Goal: Navigation & Orientation: Find specific page/section

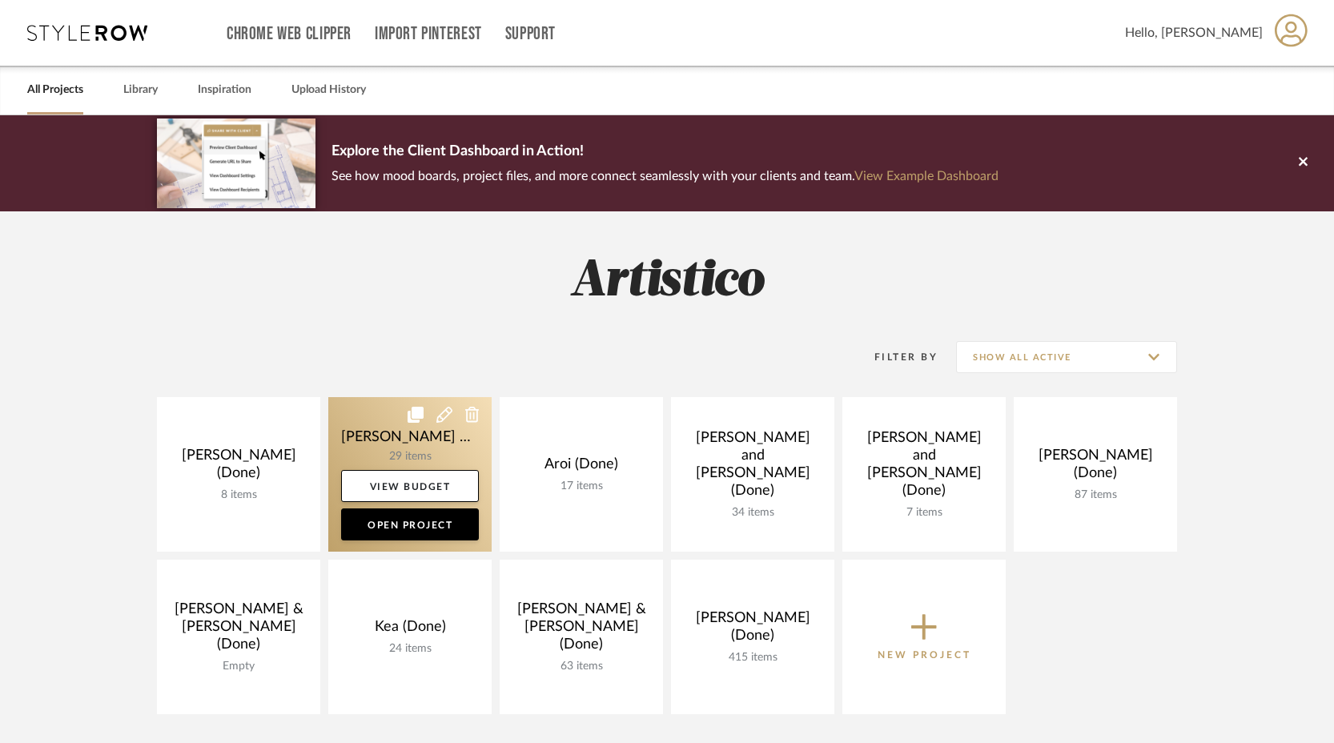
click at [390, 428] on link at bounding box center [409, 474] width 163 height 155
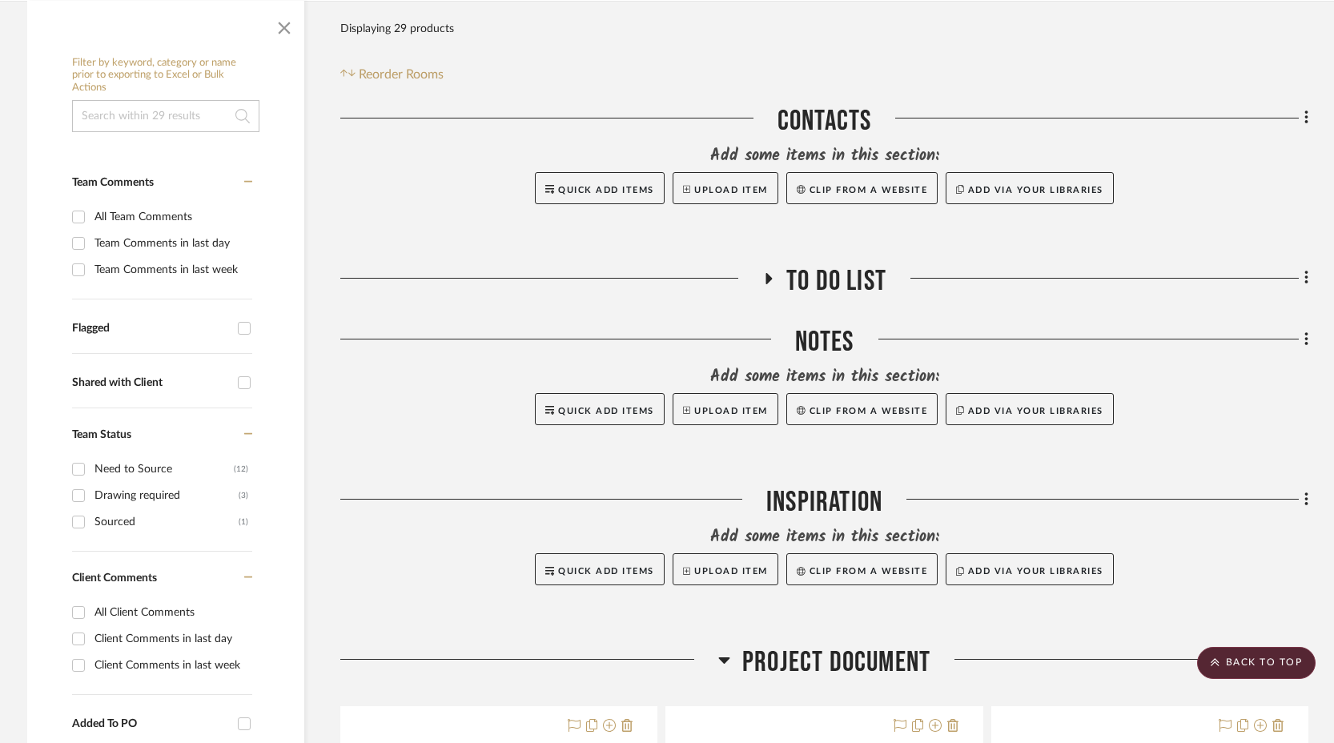
scroll to position [324, 0]
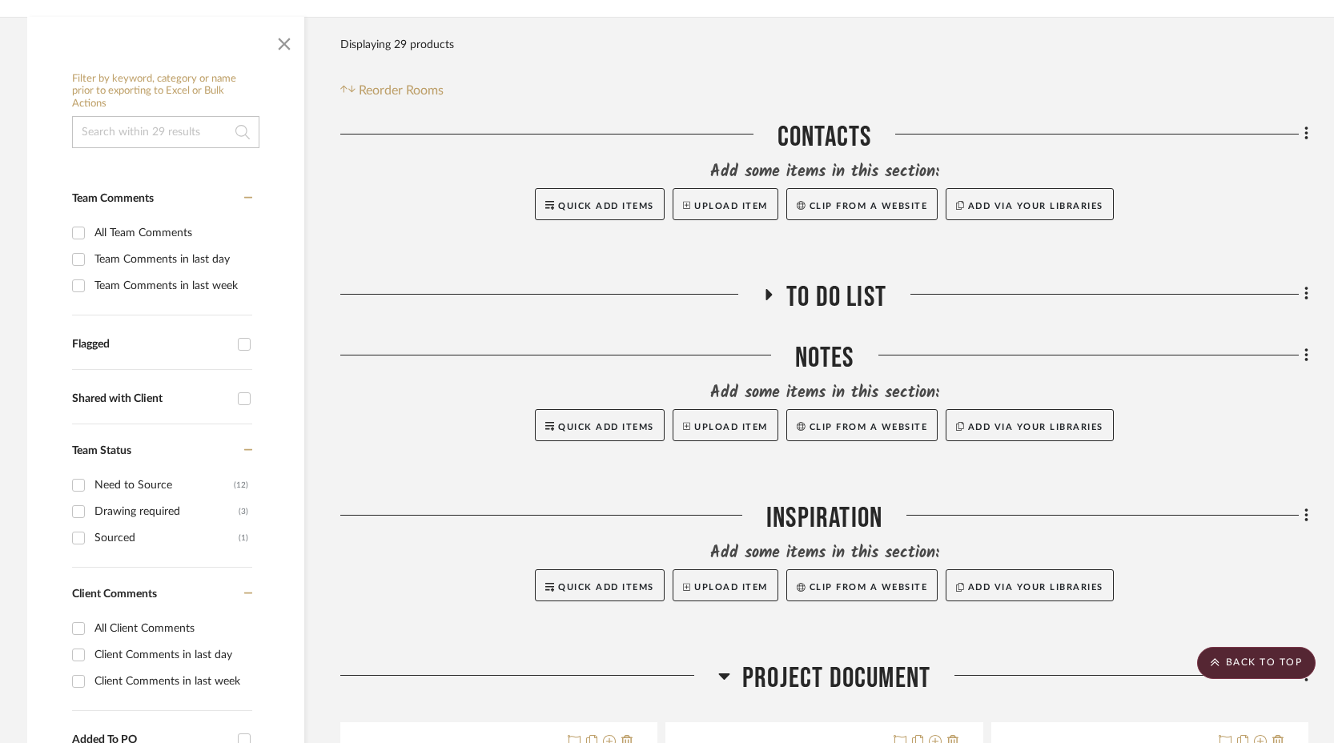
click at [767, 280] on h3 "To Do List" at bounding box center [824, 297] width 124 height 34
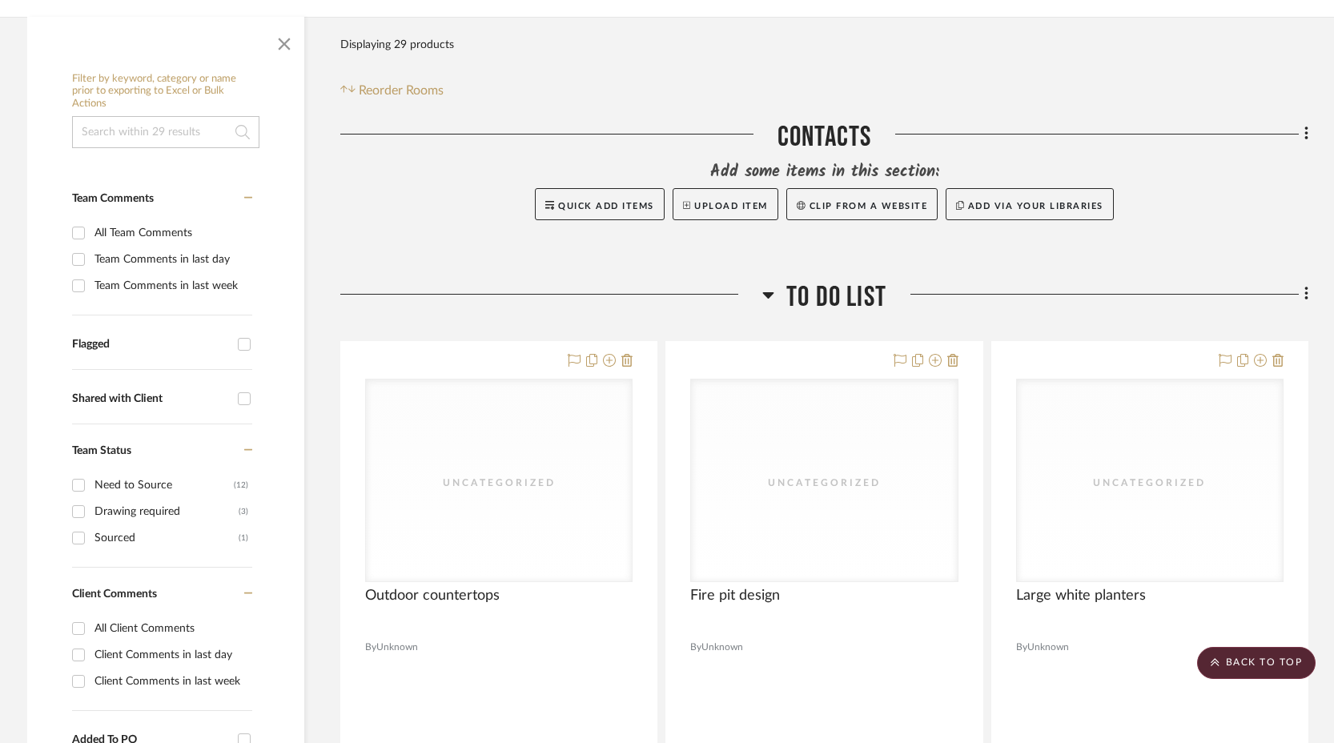
click at [767, 285] on icon at bounding box center [768, 294] width 12 height 19
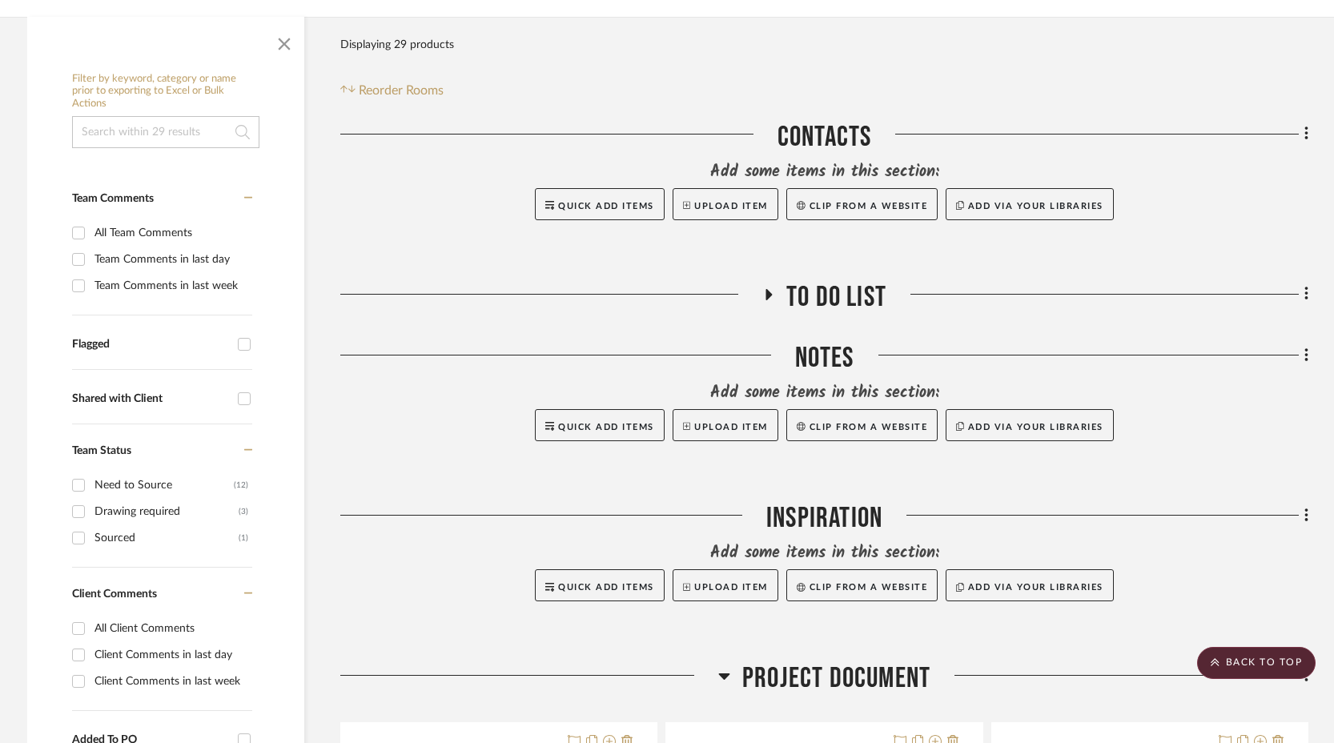
click at [767, 280] on h3 "To Do List" at bounding box center [824, 297] width 124 height 34
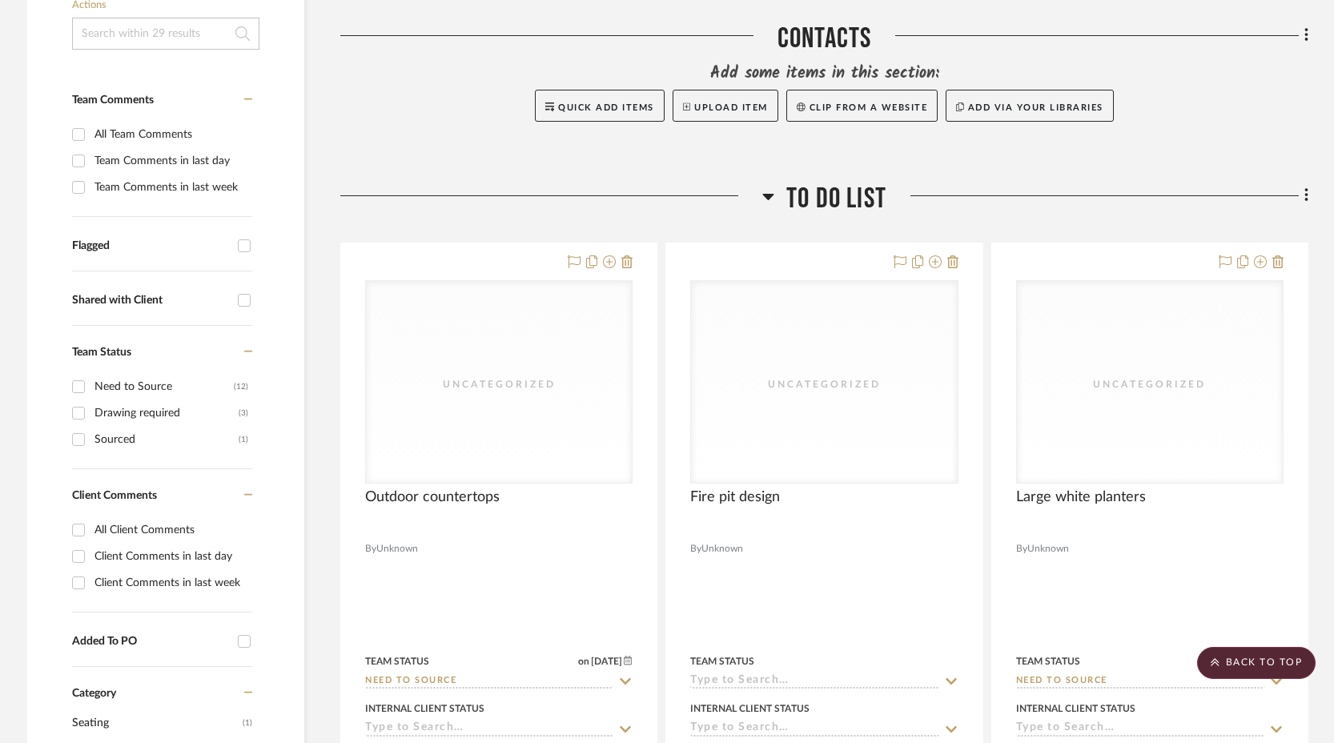
scroll to position [426, 0]
click at [769, 183] on icon at bounding box center [768, 192] width 12 height 19
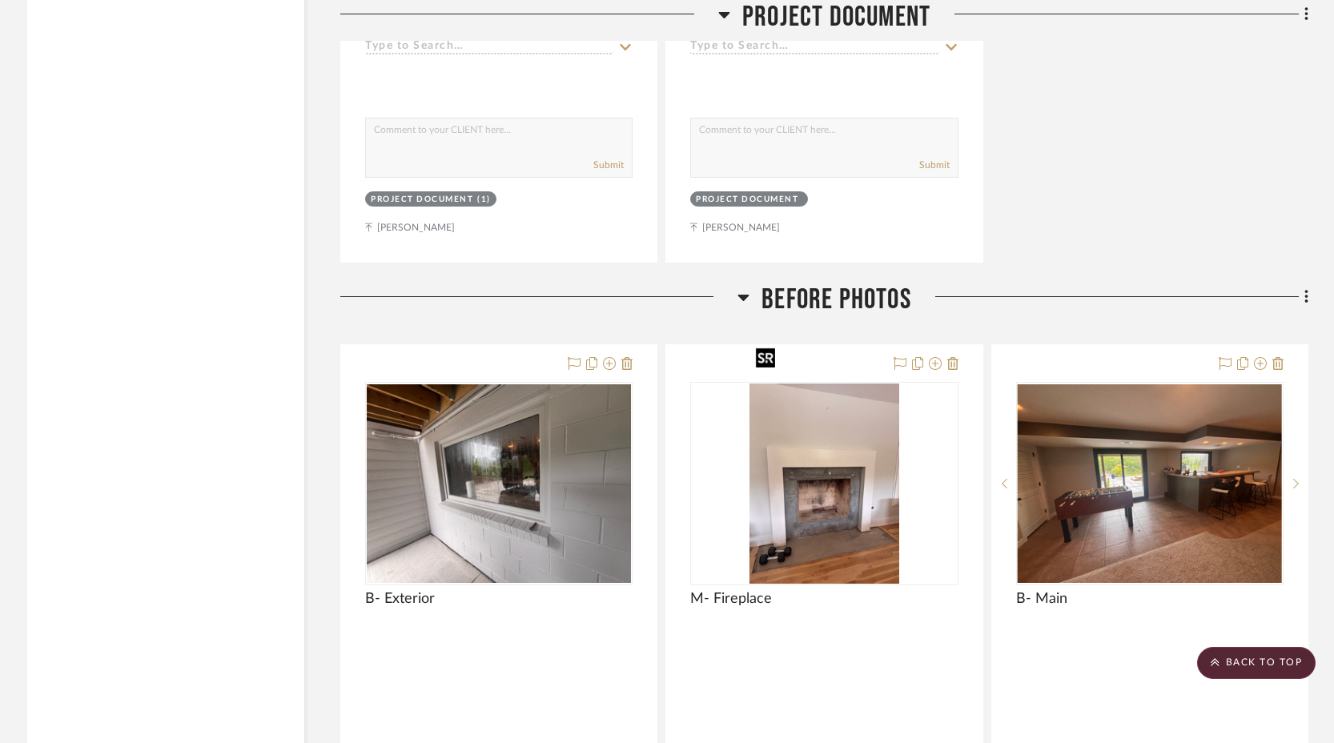
scroll to position [2196, 0]
click at [735, 283] on div at bounding box center [538, 303] width 397 height 41
click at [745, 287] on icon at bounding box center [743, 296] width 12 height 19
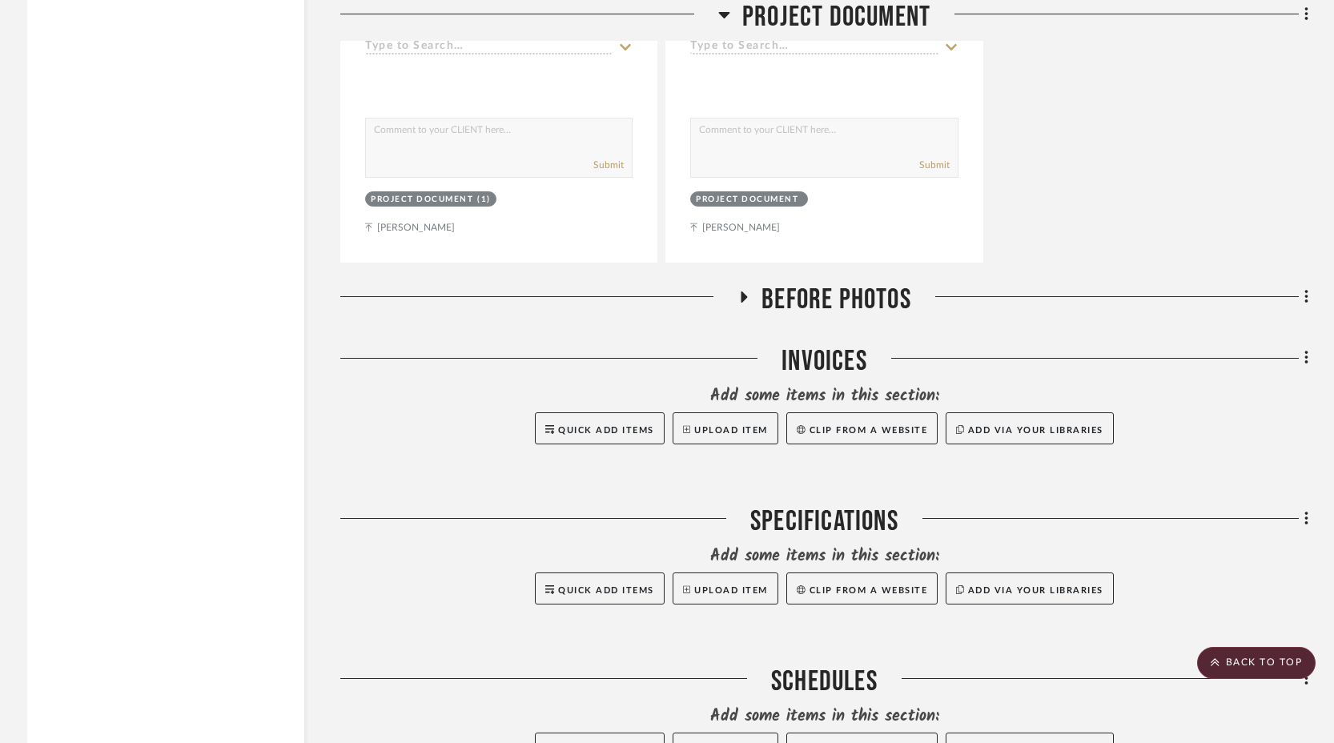
click at [745, 291] on icon at bounding box center [743, 297] width 19 height 12
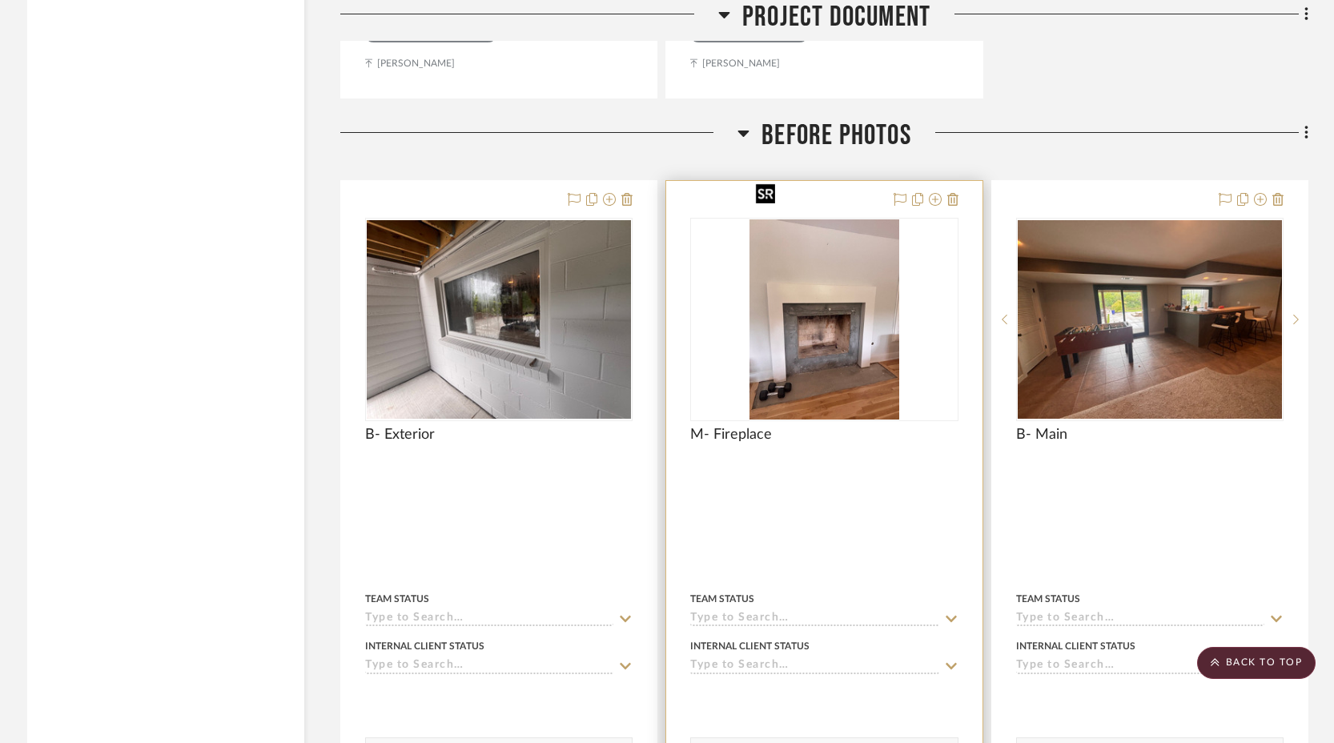
scroll to position [2473, 0]
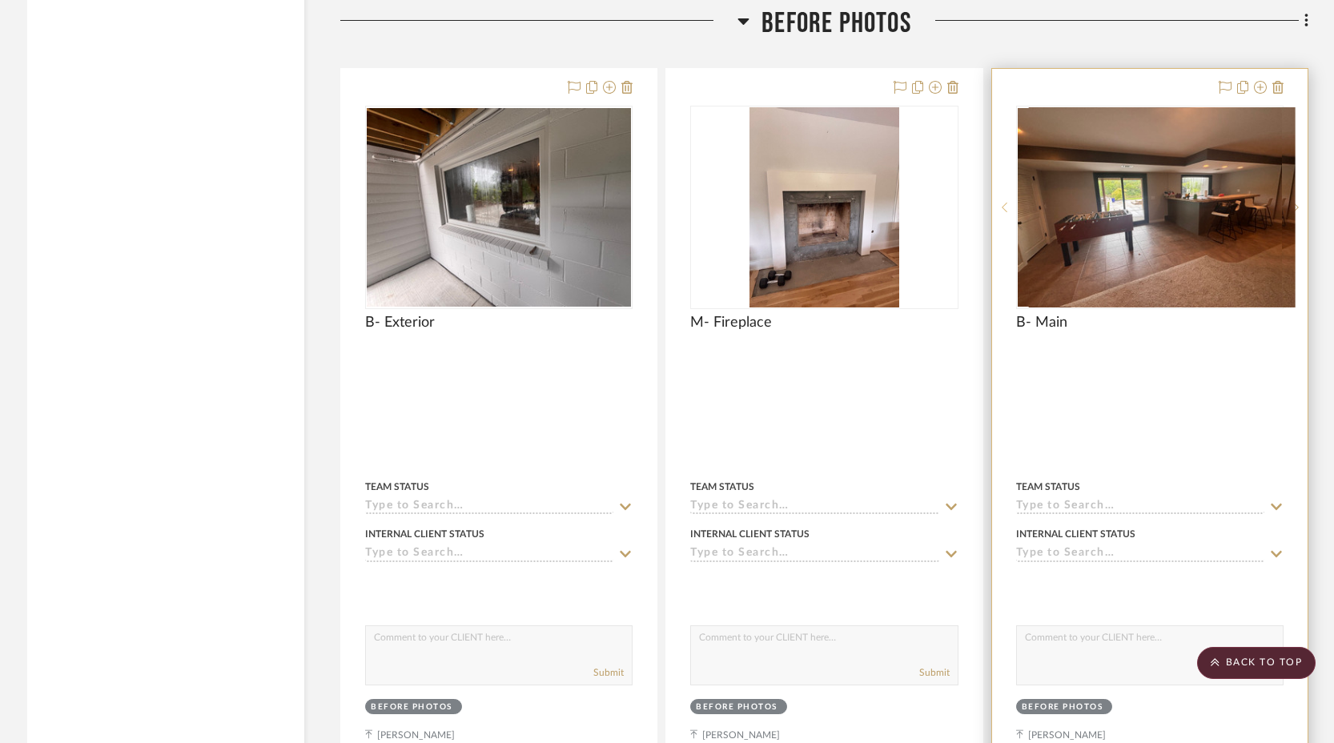
click at [1001, 202] on sr-prev-btn at bounding box center [1004, 207] width 24 height 11
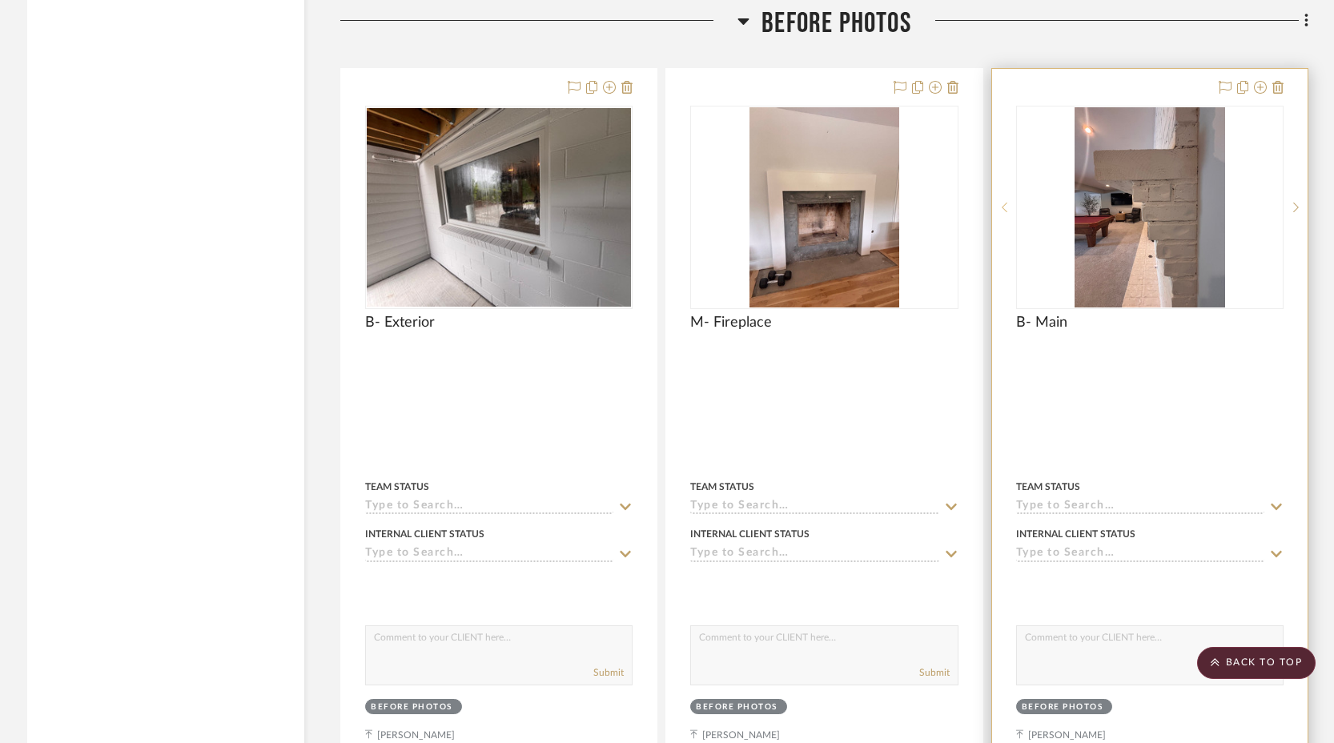
click at [1001, 202] on sr-prev-btn at bounding box center [1004, 207] width 24 height 11
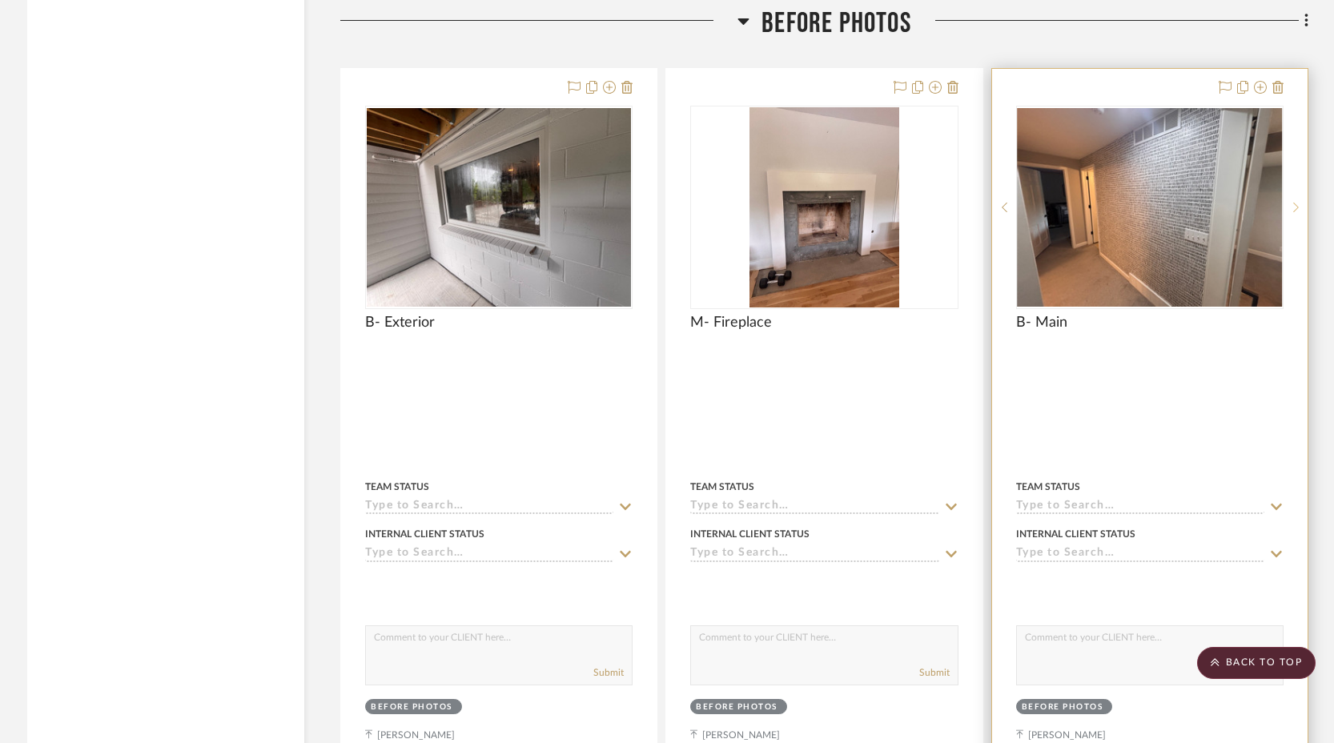
click at [1293, 202] on icon at bounding box center [1296, 207] width 6 height 11
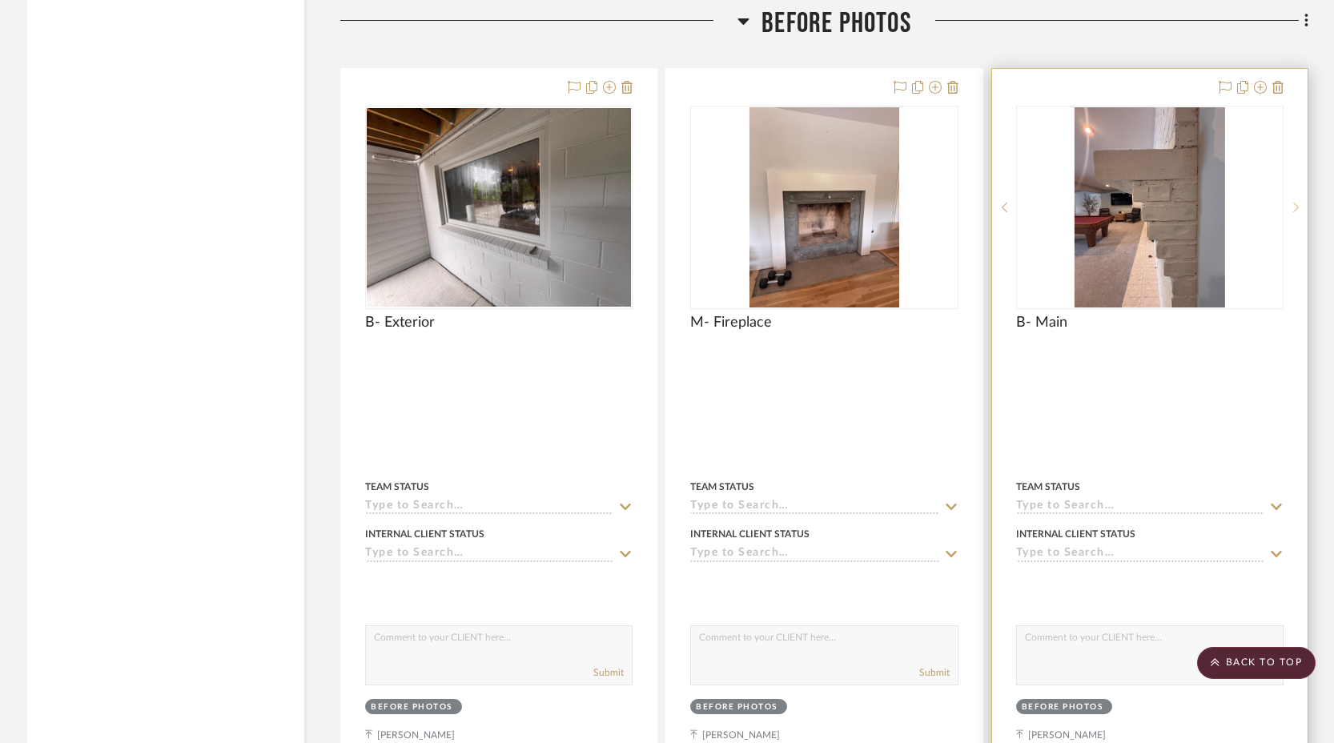
click at [1293, 202] on icon at bounding box center [1296, 207] width 6 height 11
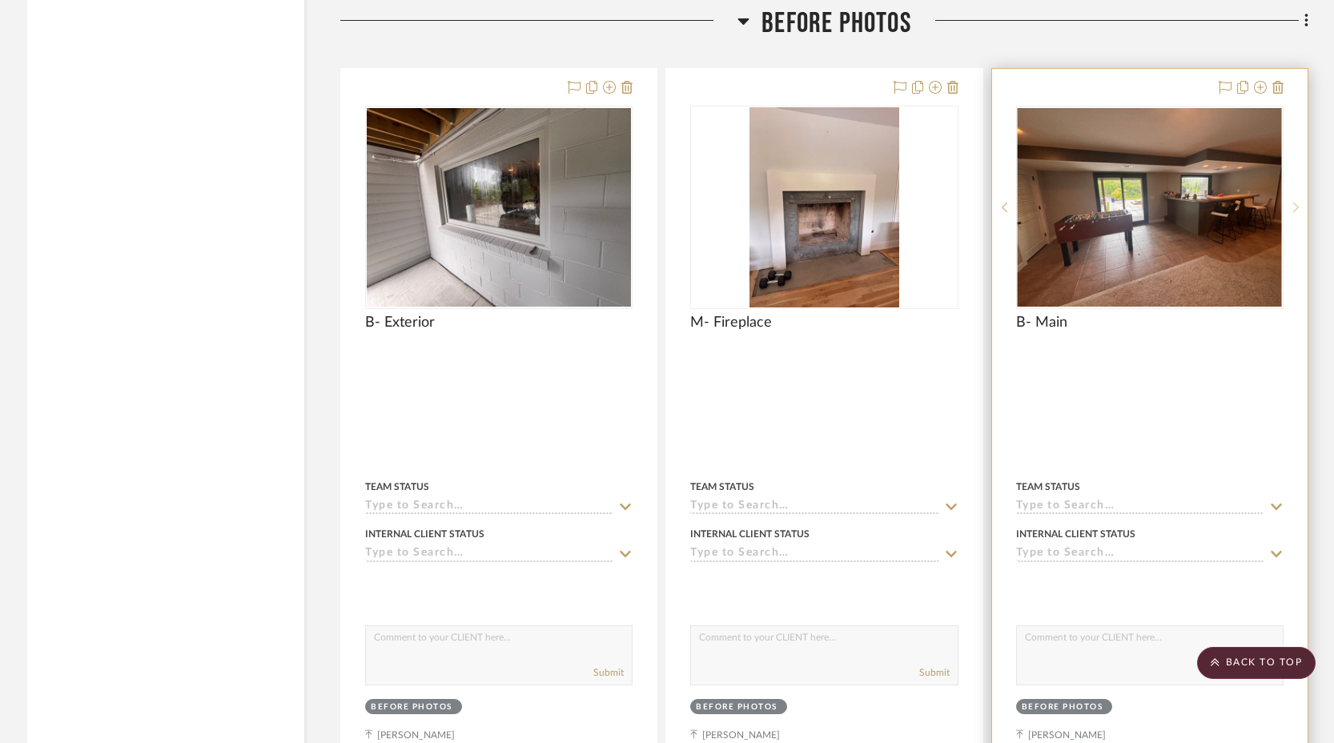
click at [1293, 202] on icon at bounding box center [1296, 207] width 6 height 11
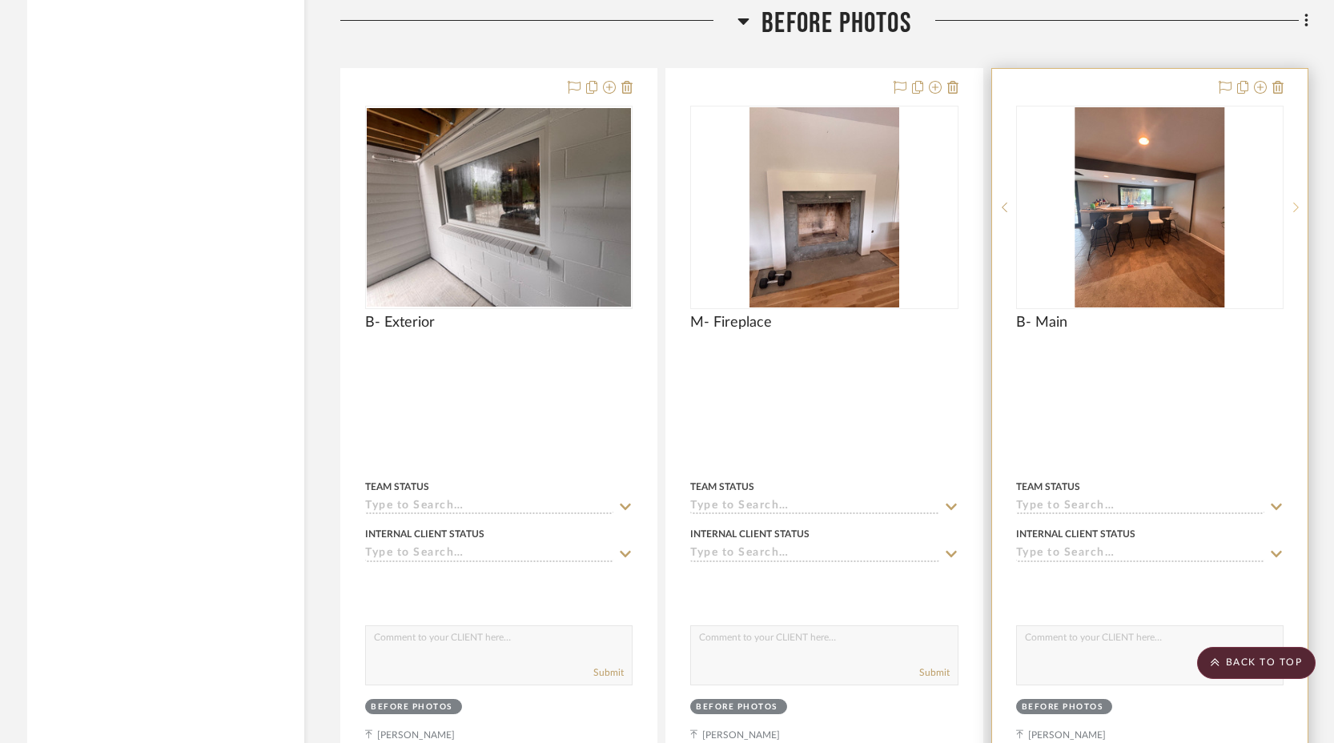
click at [1293, 202] on icon at bounding box center [1296, 207] width 6 height 11
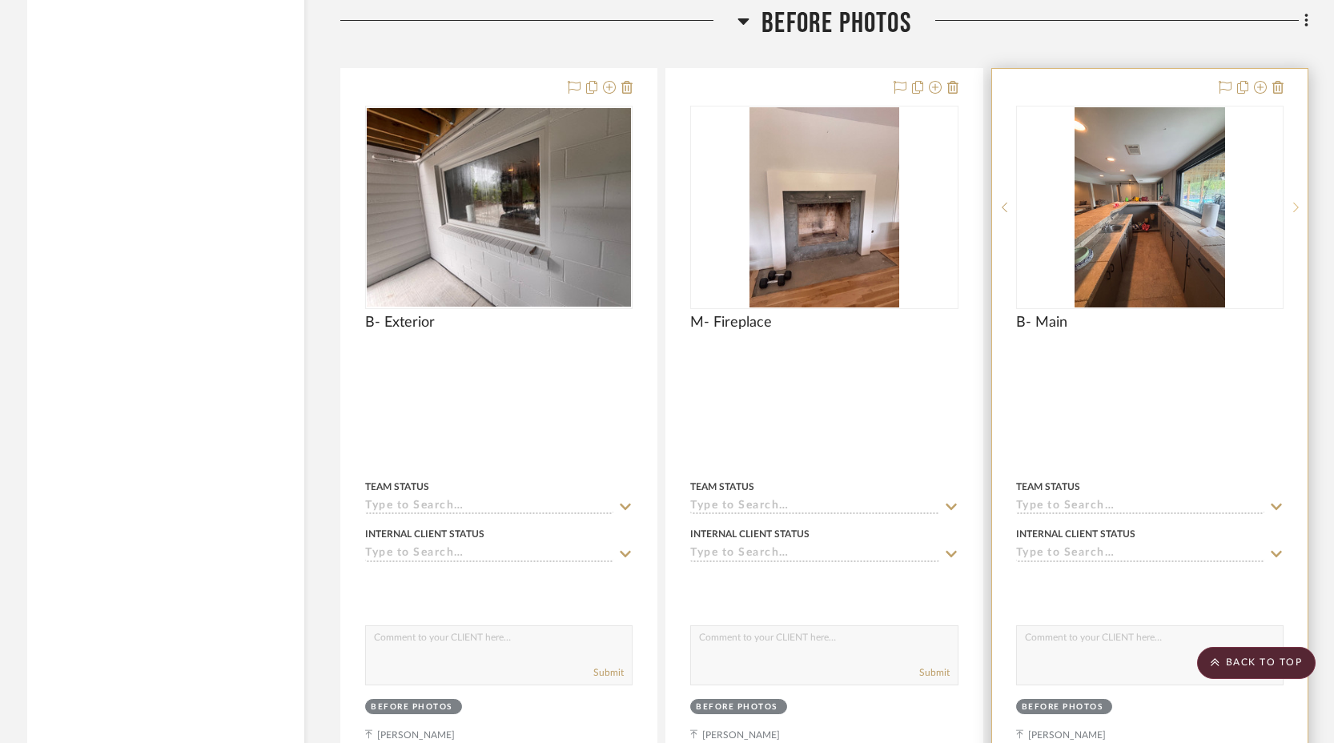
click at [1293, 202] on icon at bounding box center [1296, 207] width 6 height 11
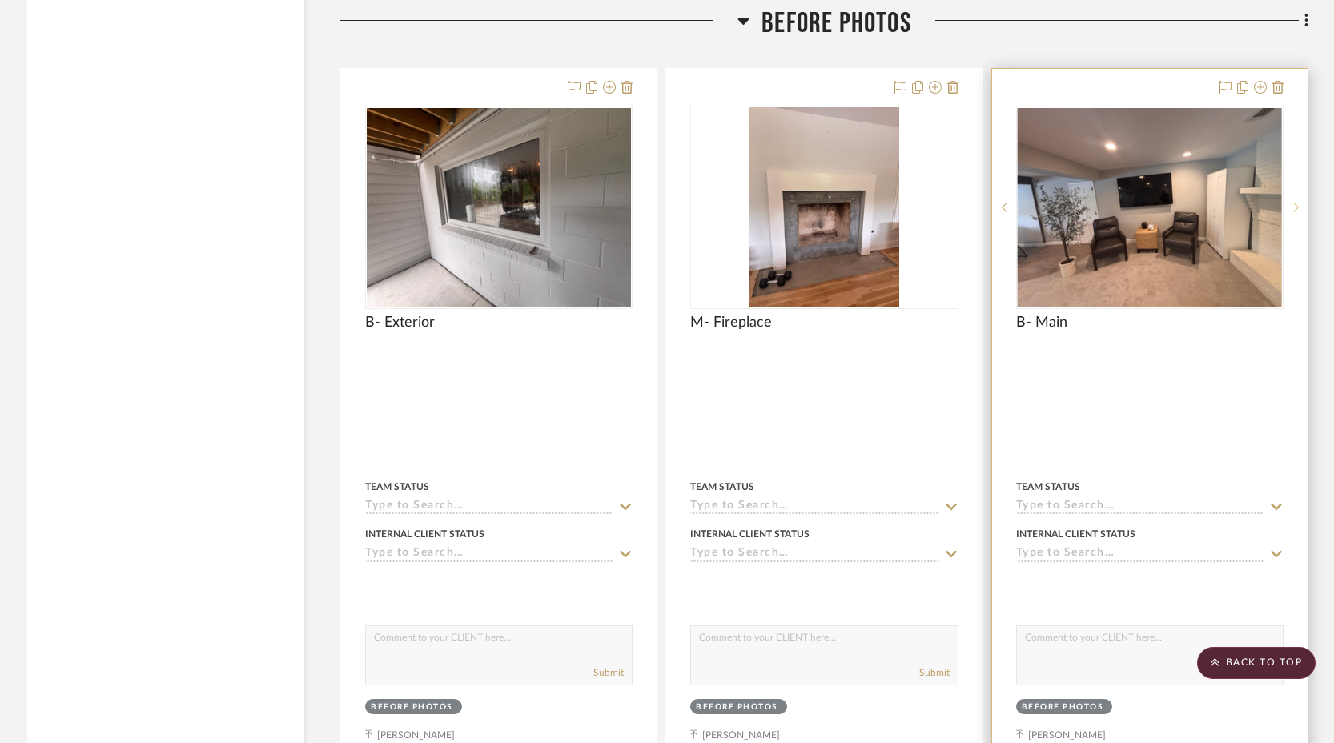
click at [1293, 202] on icon at bounding box center [1296, 207] width 6 height 11
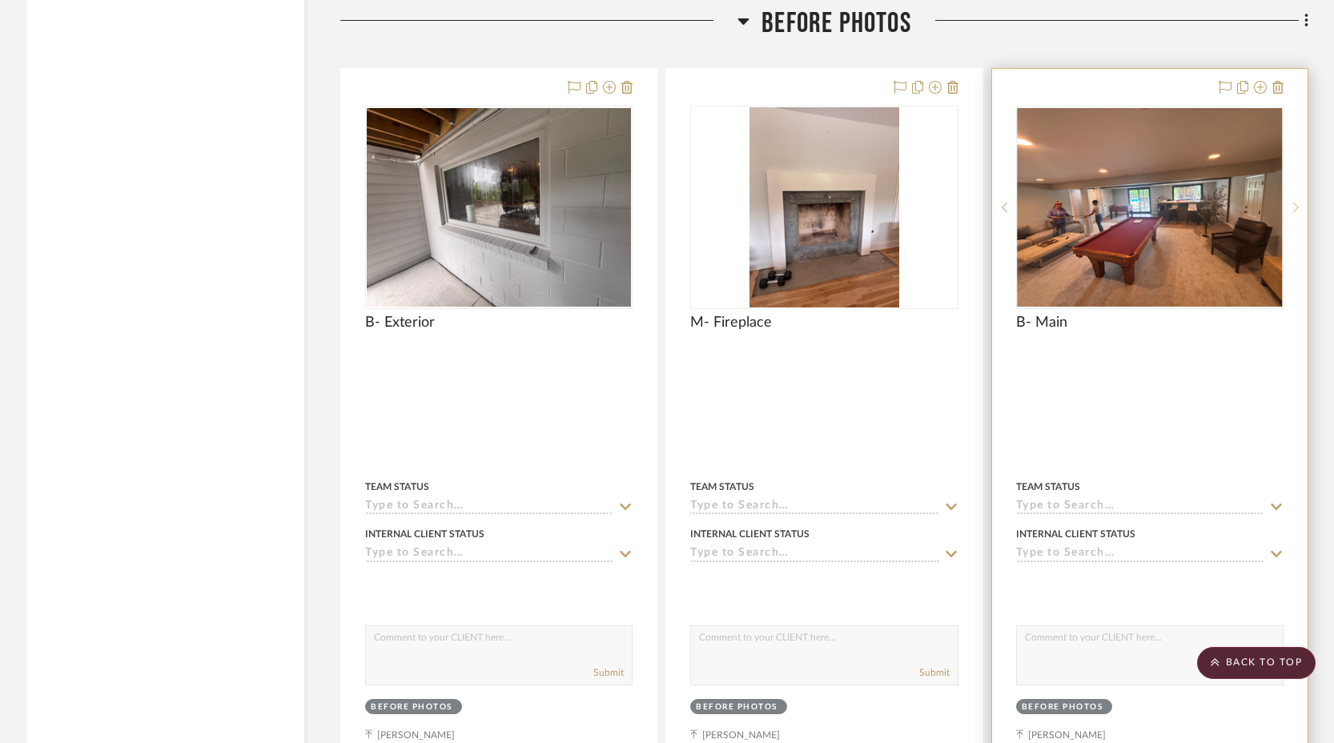
click at [1293, 202] on icon at bounding box center [1296, 207] width 6 height 11
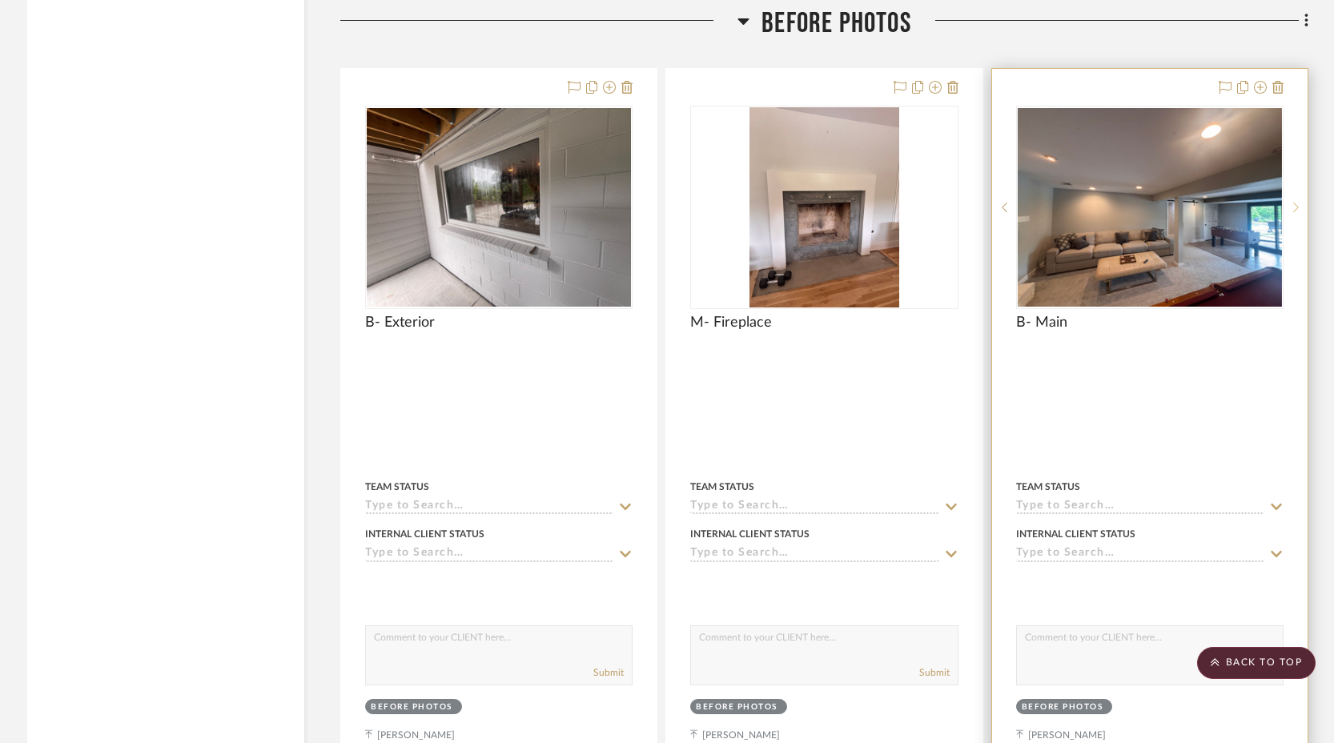
click at [1293, 202] on icon at bounding box center [1296, 207] width 6 height 11
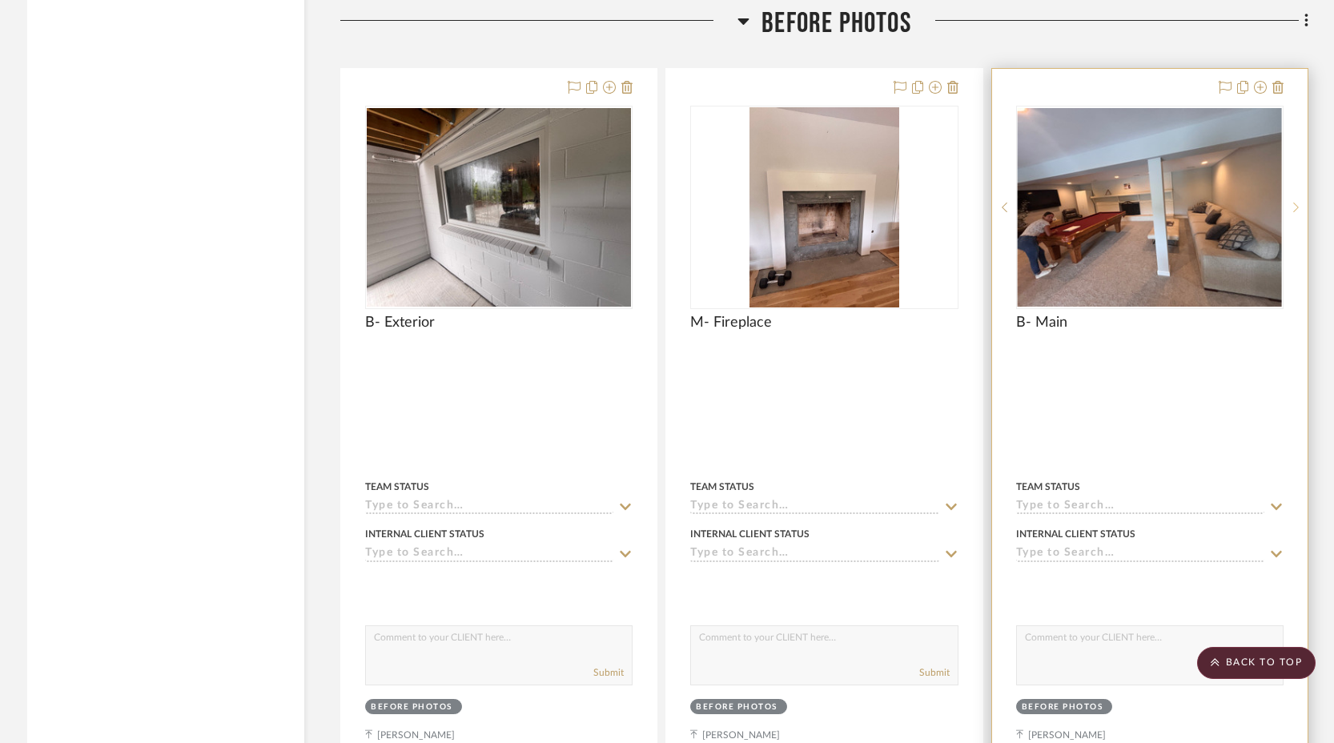
click at [1293, 202] on icon at bounding box center [1296, 207] width 6 height 11
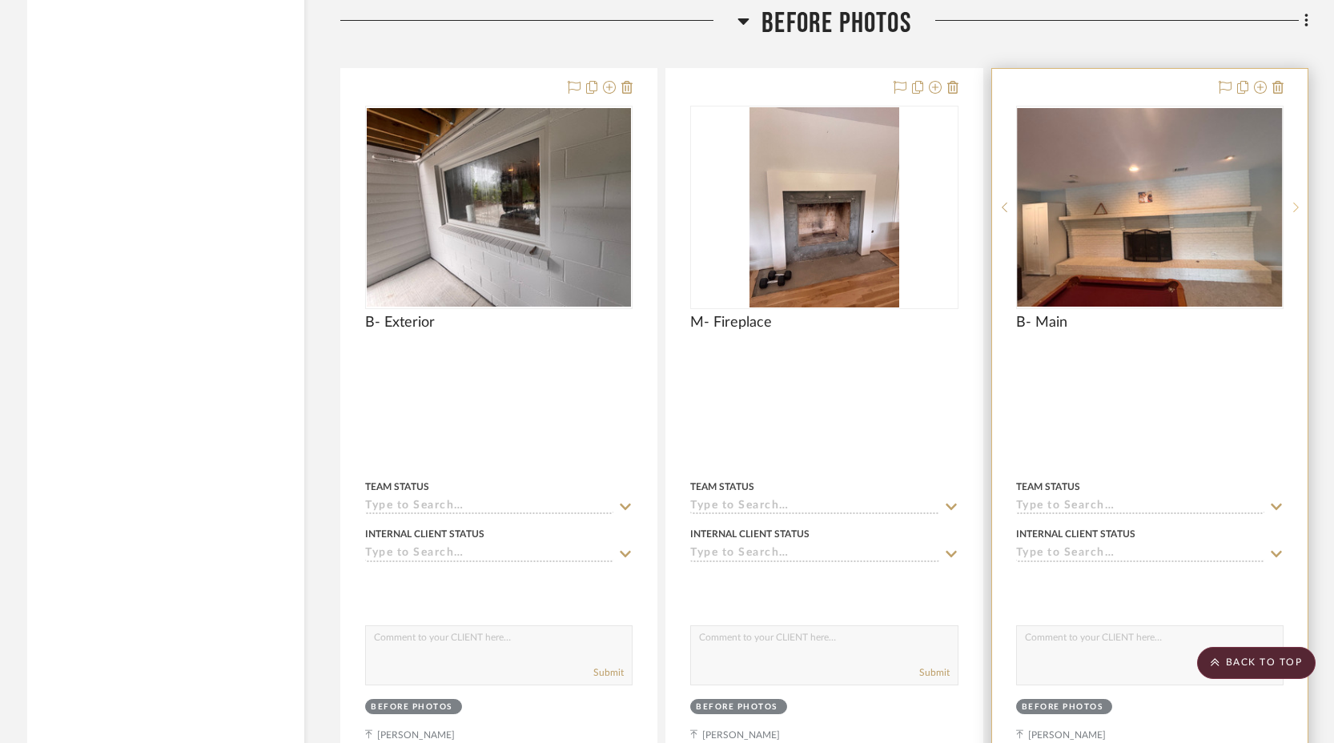
click at [1293, 202] on icon at bounding box center [1296, 207] width 6 height 11
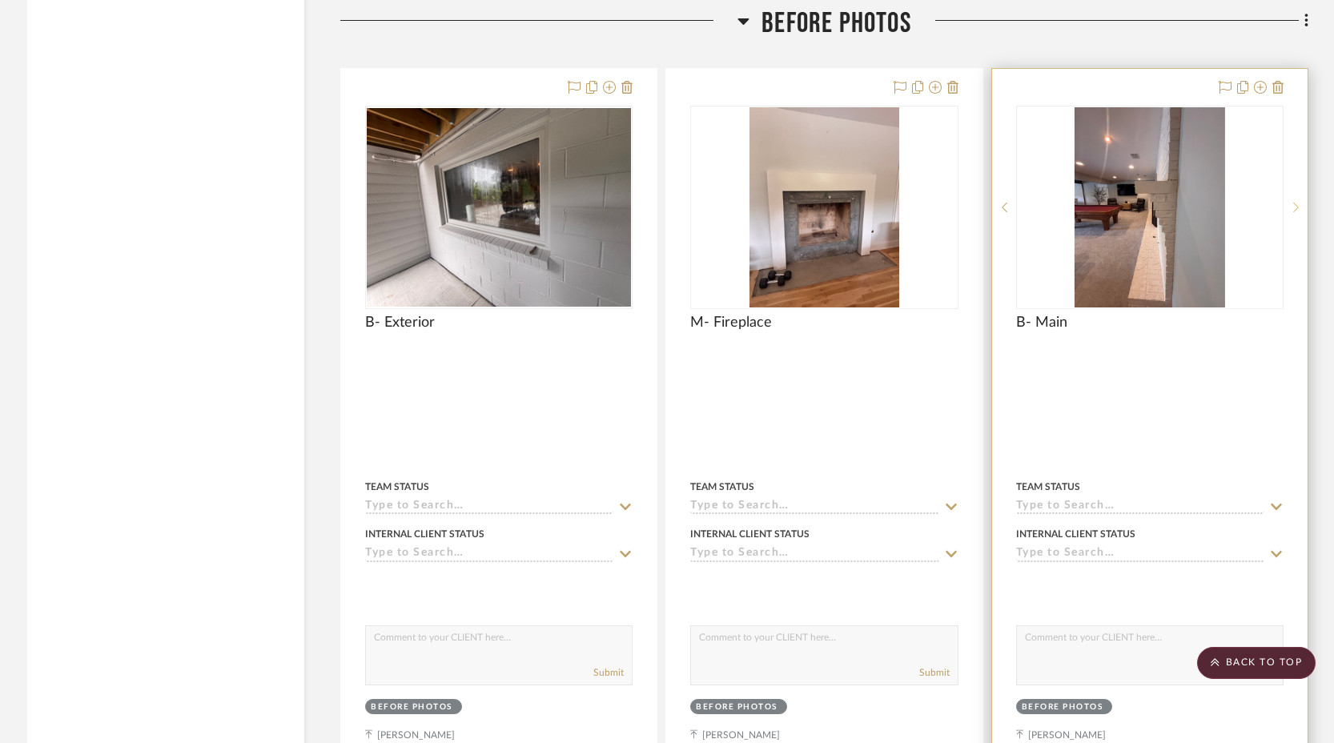
click at [1293, 202] on icon at bounding box center [1296, 207] width 6 height 11
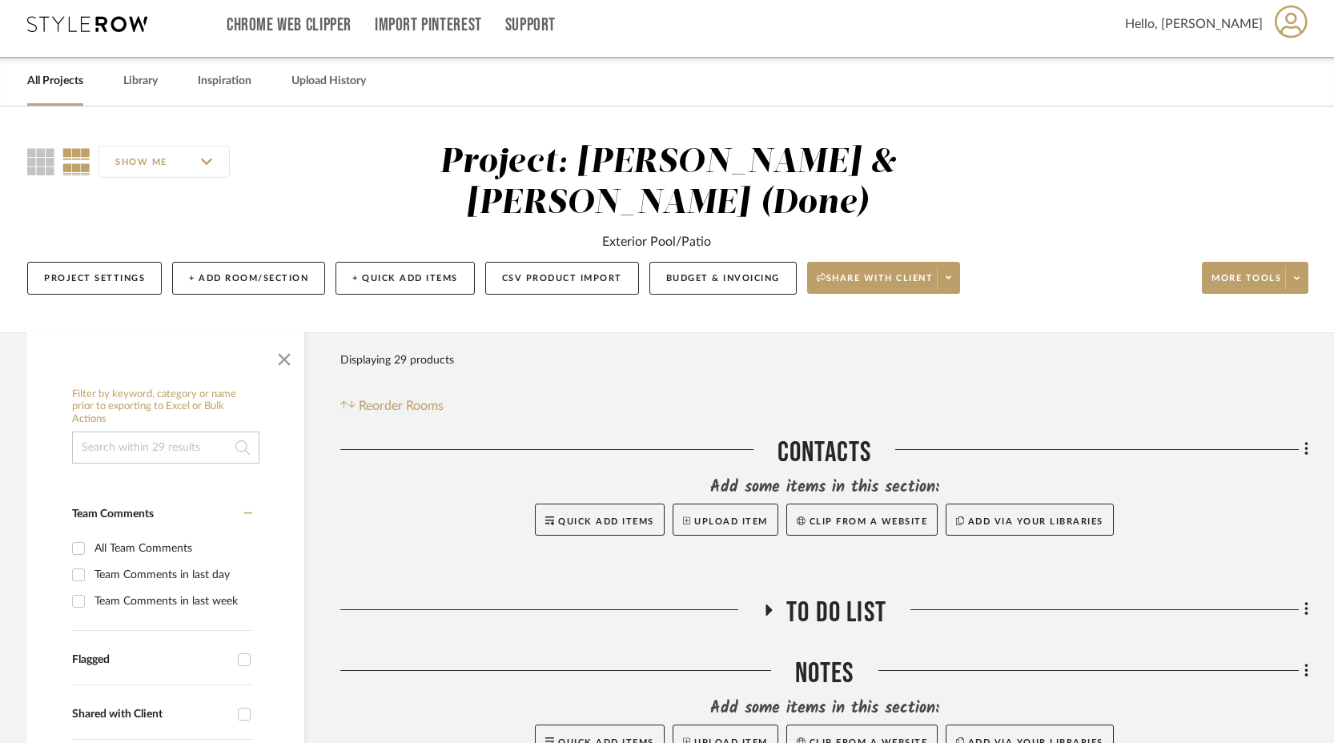
scroll to position [0, 0]
